Goal: Task Accomplishment & Management: Complete application form

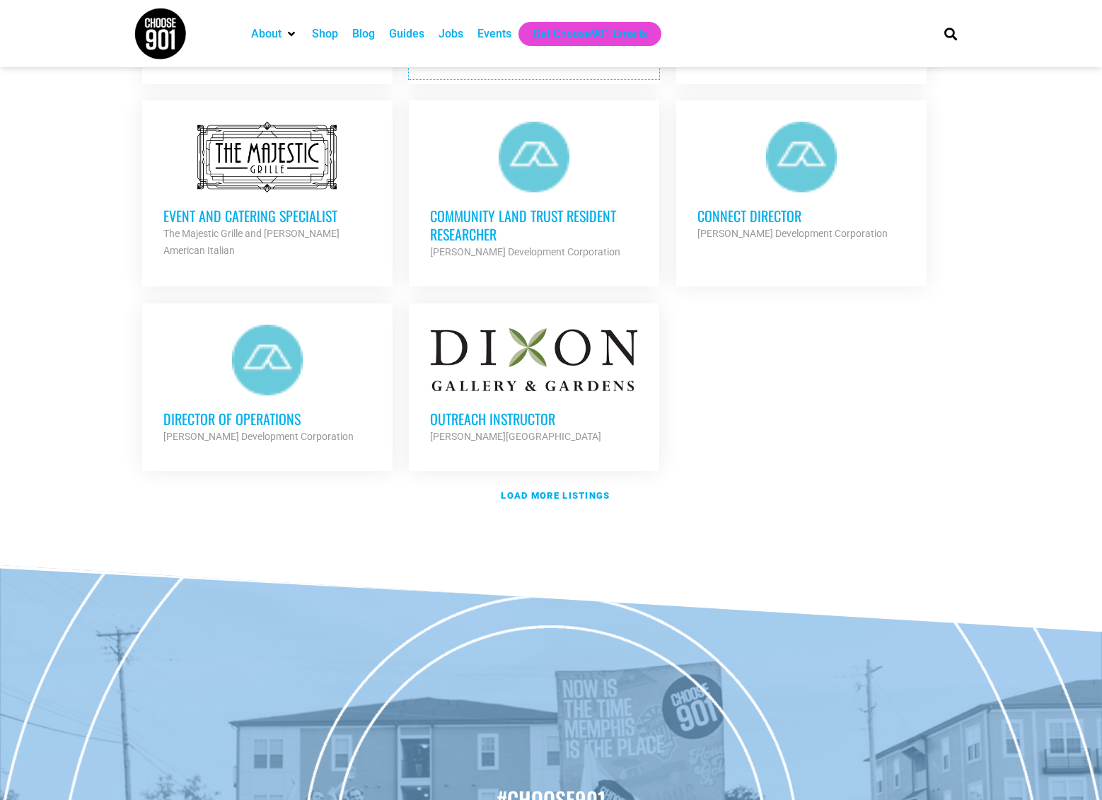
scroll to position [1586, 0]
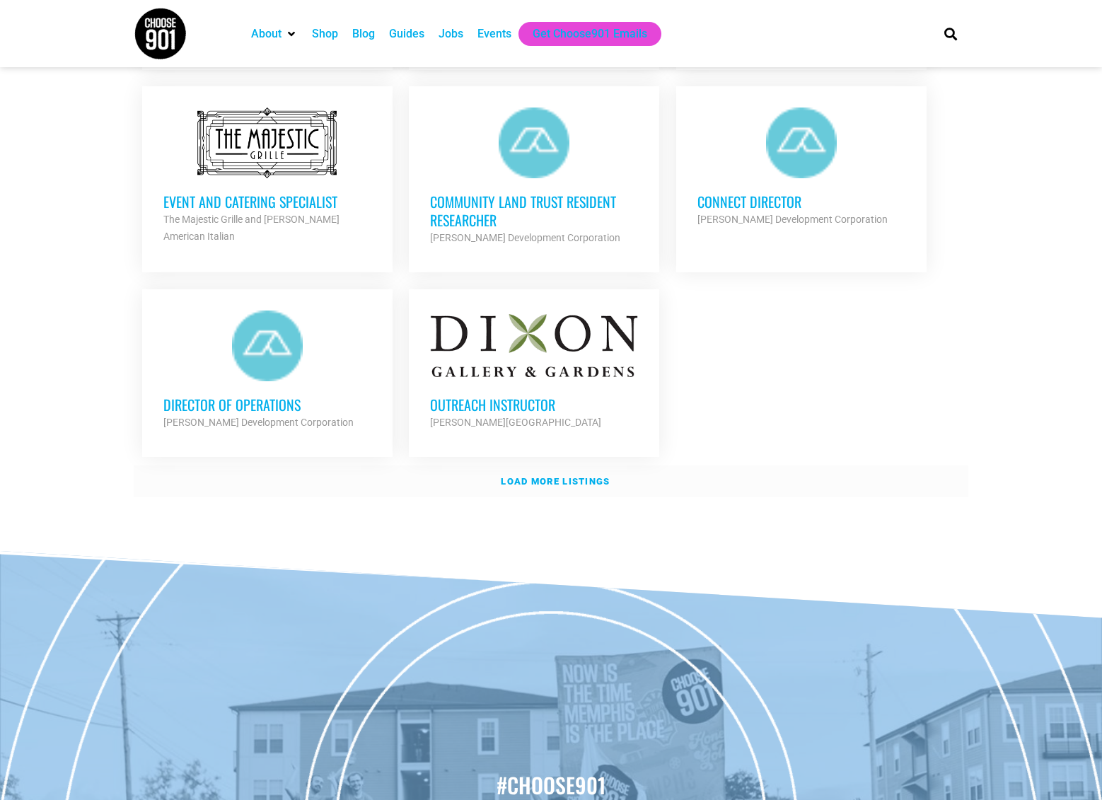
click at [580, 476] on strong "Load more listings" at bounding box center [555, 481] width 109 height 11
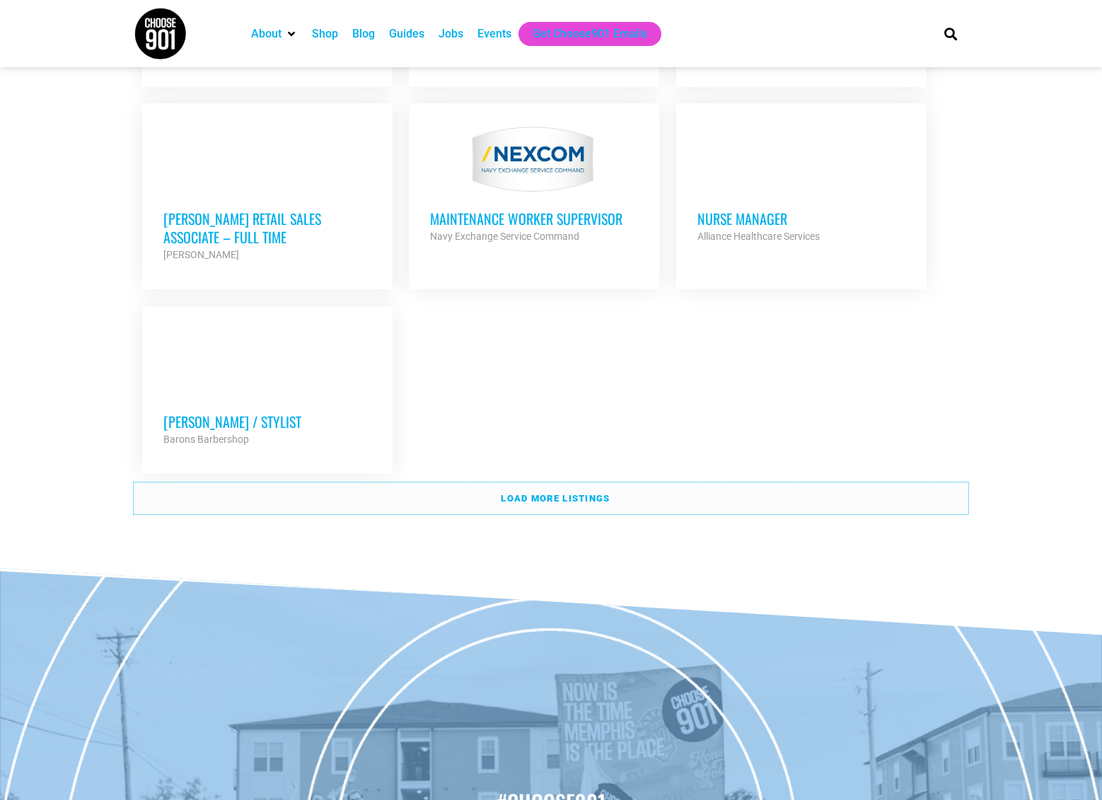
scroll to position [3008, 0]
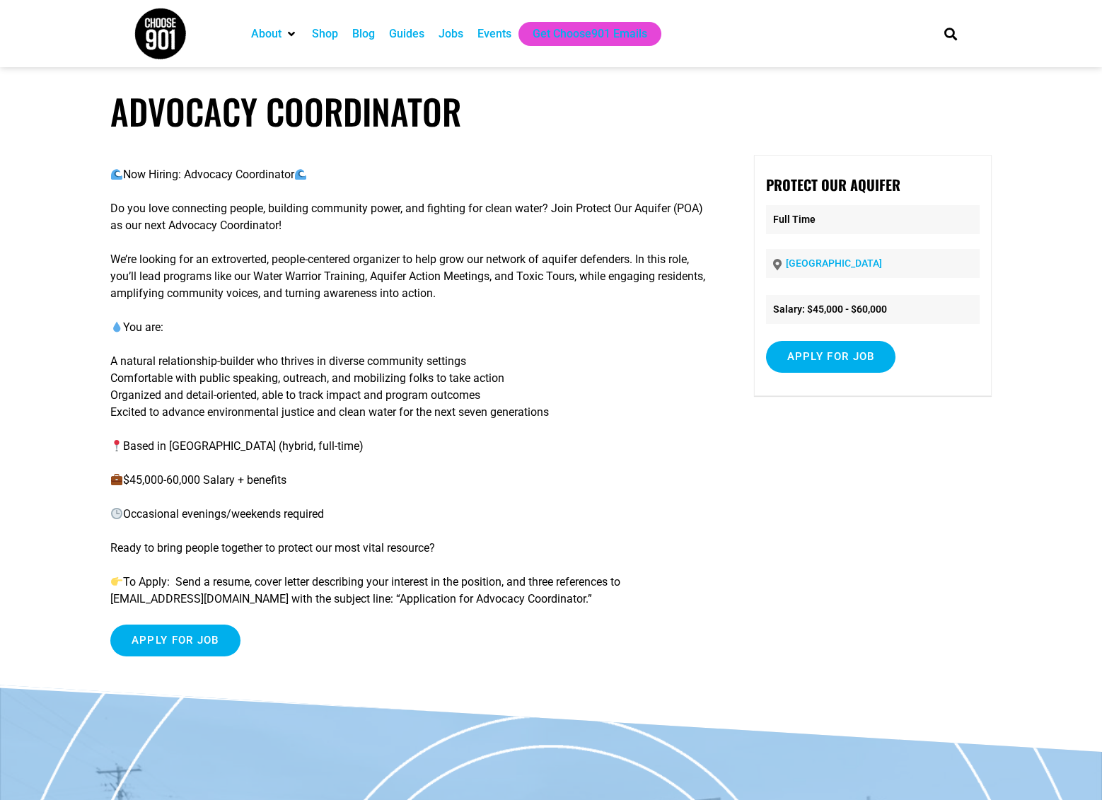
click at [617, 212] on p "Do you love connecting people, building community power, and fighting for clean…" at bounding box center [409, 217] width 599 height 34
drag, startPoint x: 633, startPoint y: 214, endPoint x: 688, endPoint y: 212, distance: 55.2
click at [688, 212] on p "Do you love connecting people, building community power, and fighting for clean…" at bounding box center [409, 217] width 599 height 34
copy p "Protect Our Aquifer"
click at [187, 656] on input "Apply for job" at bounding box center [175, 641] width 130 height 32
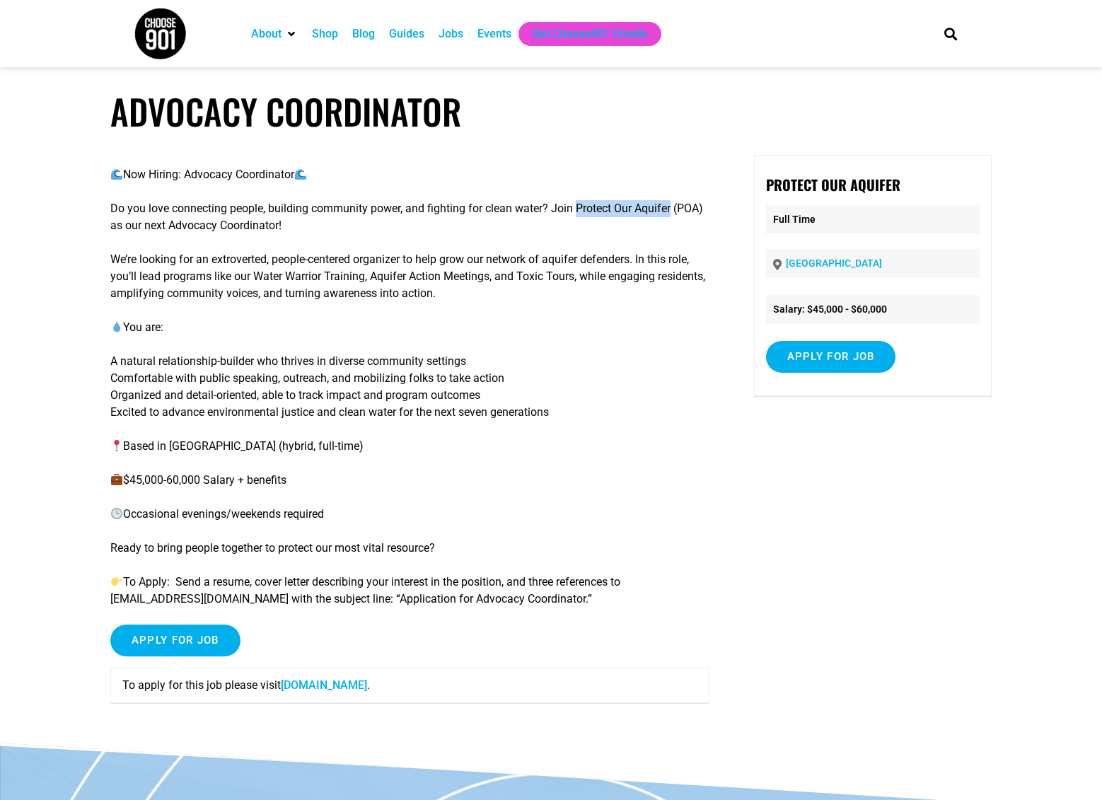
click at [342, 685] on link "[DOMAIN_NAME]" at bounding box center [324, 685] width 86 height 13
